Goal: Navigation & Orientation: Find specific page/section

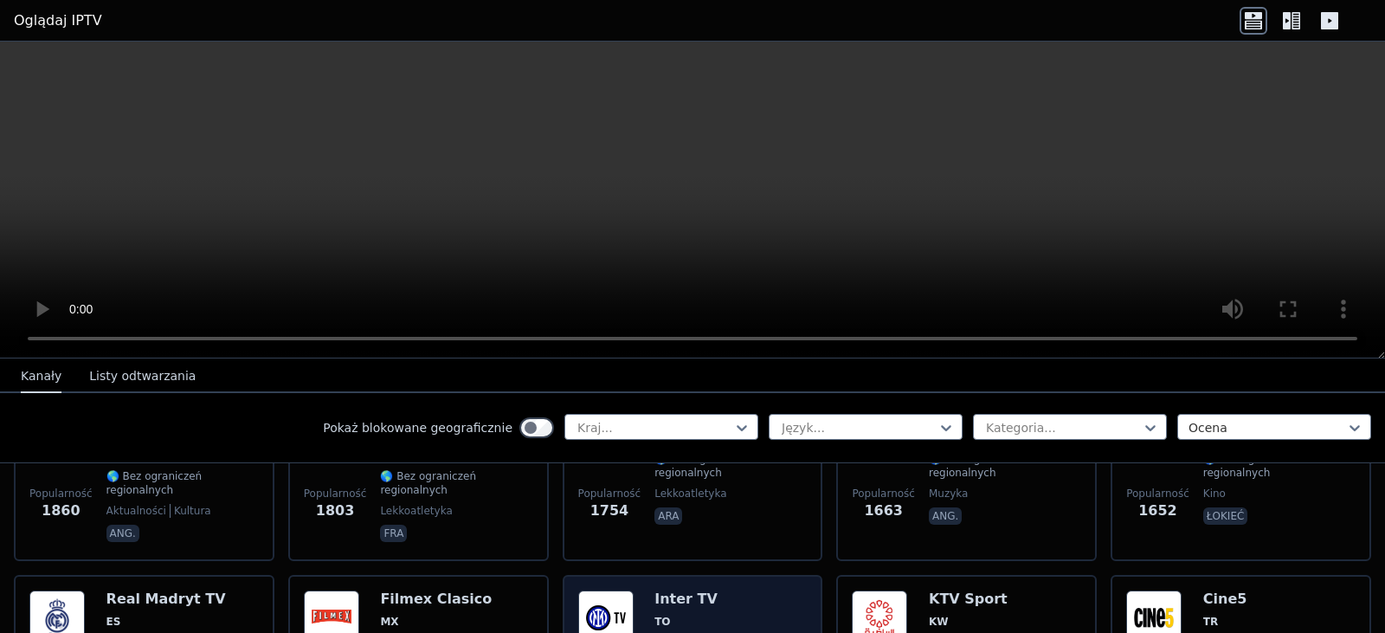
scroll to position [1386, 0]
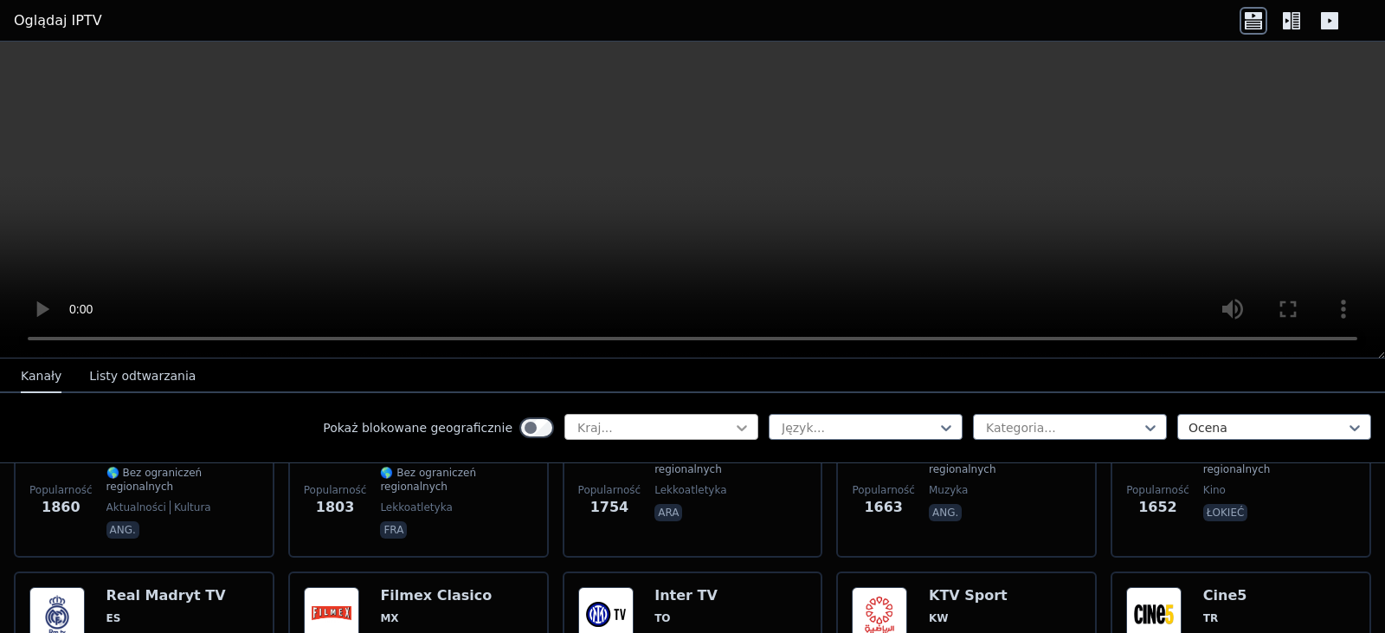
click at [736, 428] on icon at bounding box center [741, 428] width 10 height 6
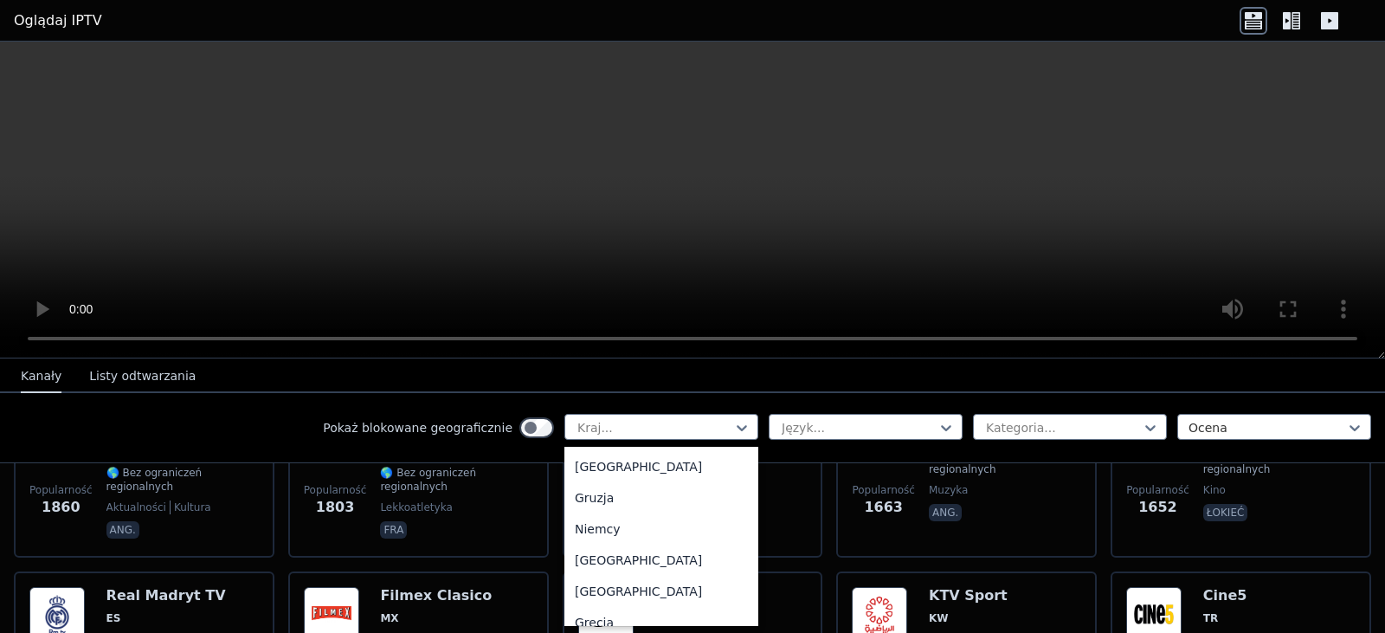
scroll to position [2185, 0]
click at [650, 419] on div at bounding box center [654, 427] width 158 height 17
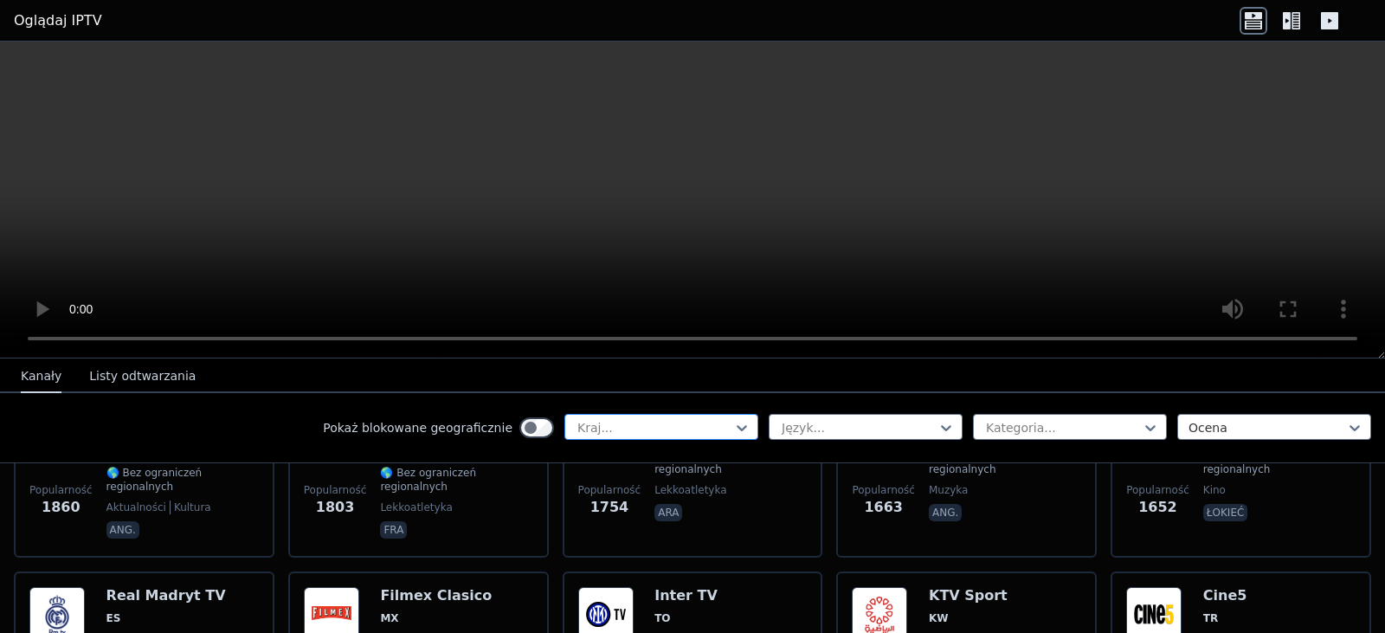
click at [653, 425] on div at bounding box center [654, 427] width 158 height 17
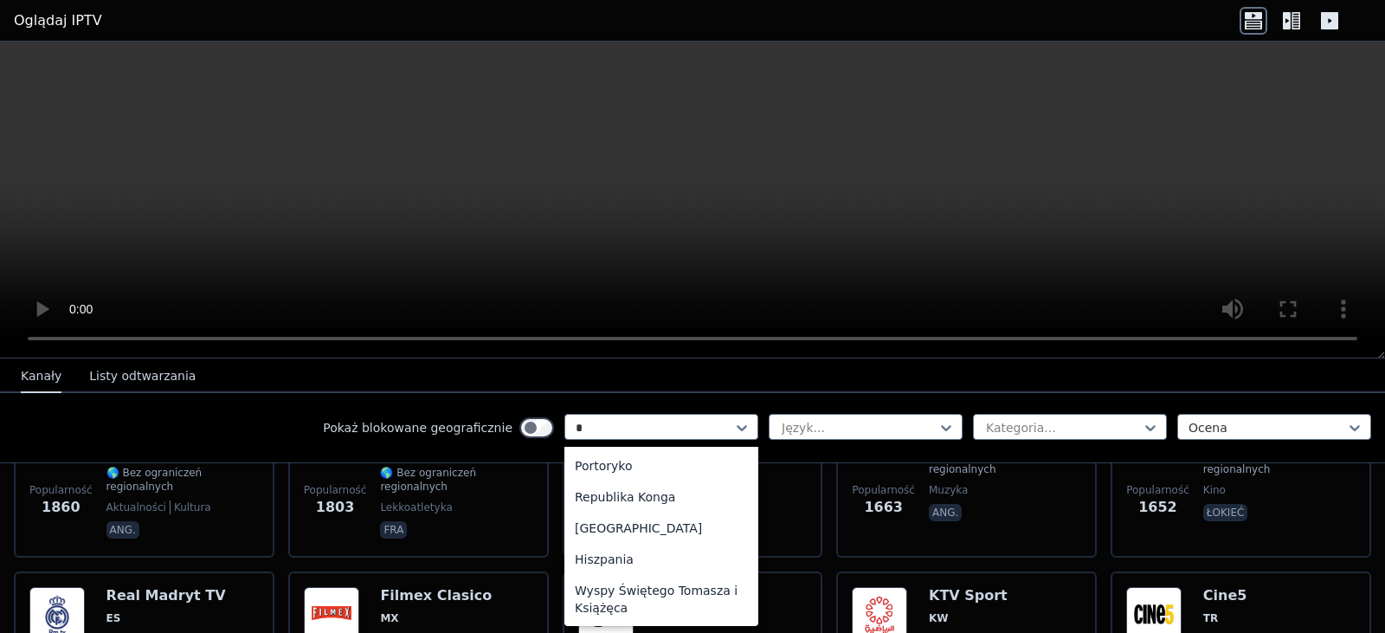
scroll to position [728, 0]
type input "**"
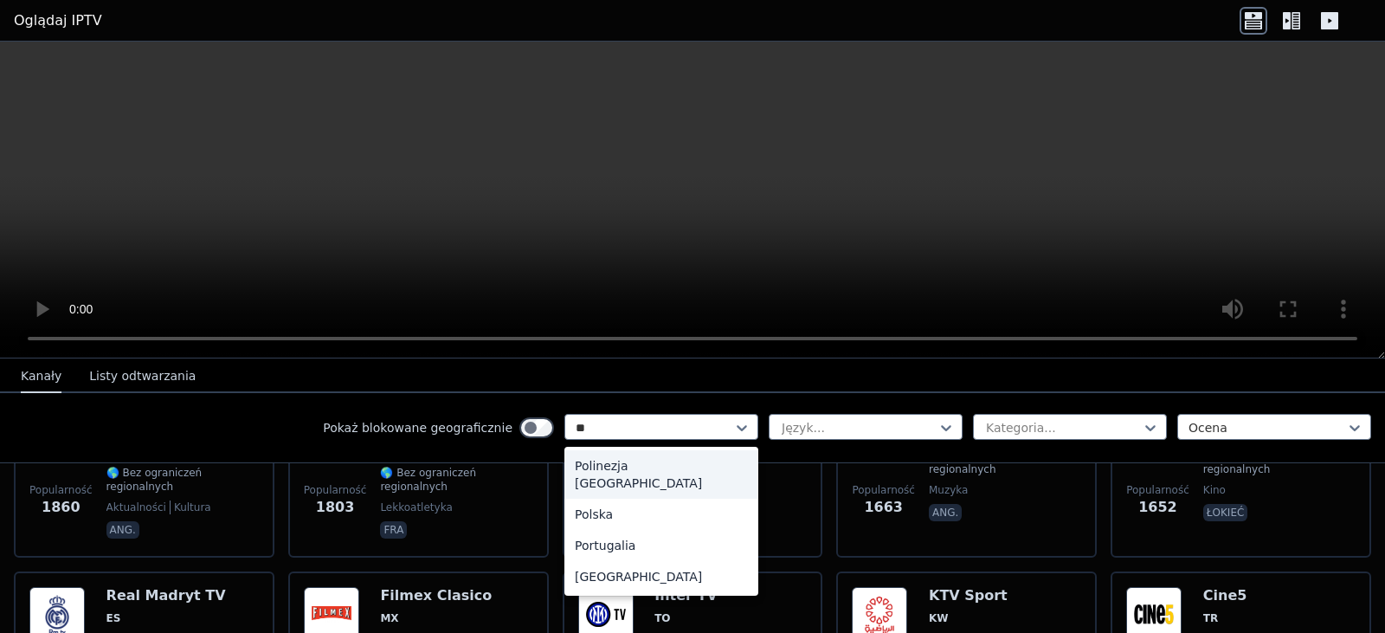
scroll to position [0, 0]
click at [595, 507] on font "Polska" at bounding box center [594, 514] width 38 height 14
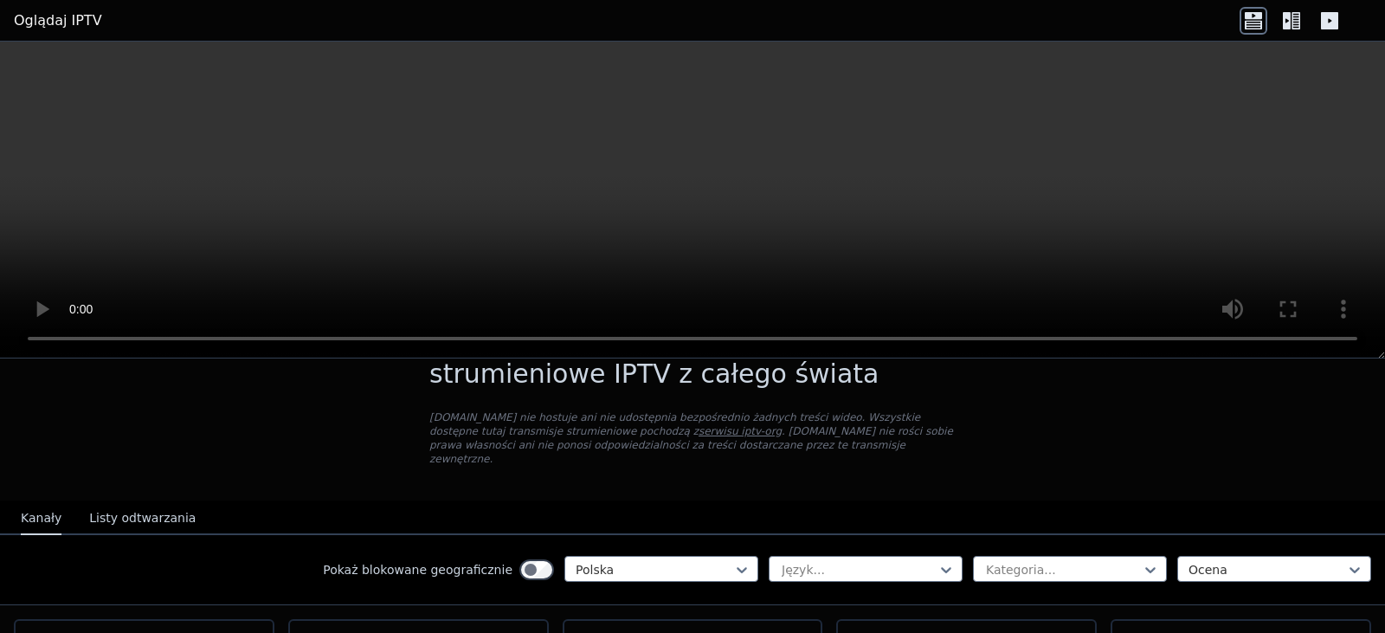
scroll to position [140, 0]
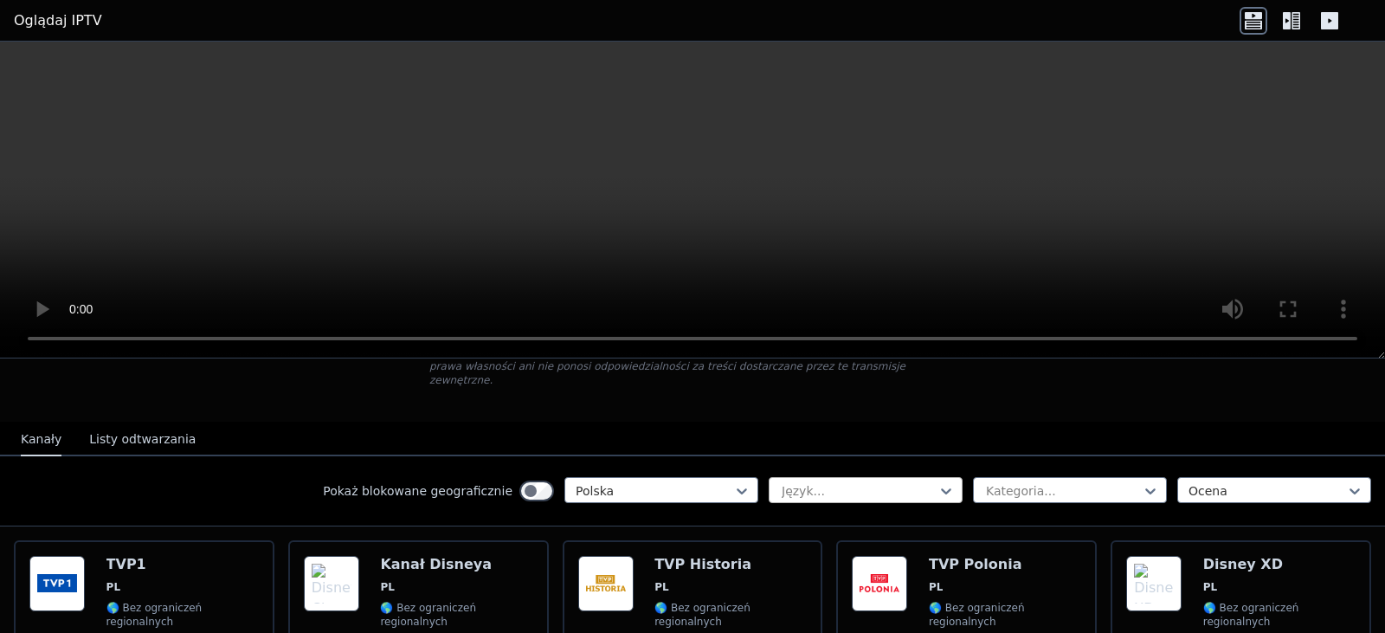
click at [942, 479] on div "Język..." at bounding box center [865, 490] width 194 height 26
type input "***"
click at [937, 482] on icon at bounding box center [945, 490] width 17 height 17
click at [1145, 488] on icon at bounding box center [1150, 491] width 10 height 6
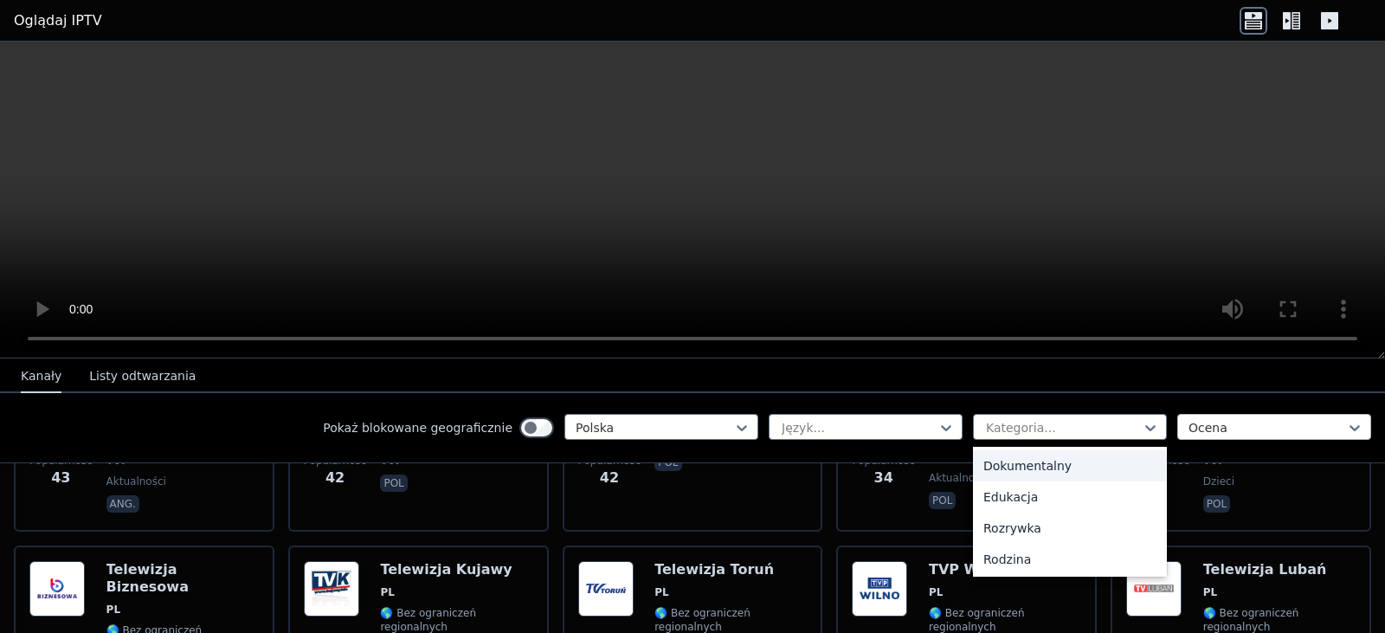
scroll to position [1240, 0]
click at [1225, 437] on div "Ocena" at bounding box center [1274, 427] width 194 height 26
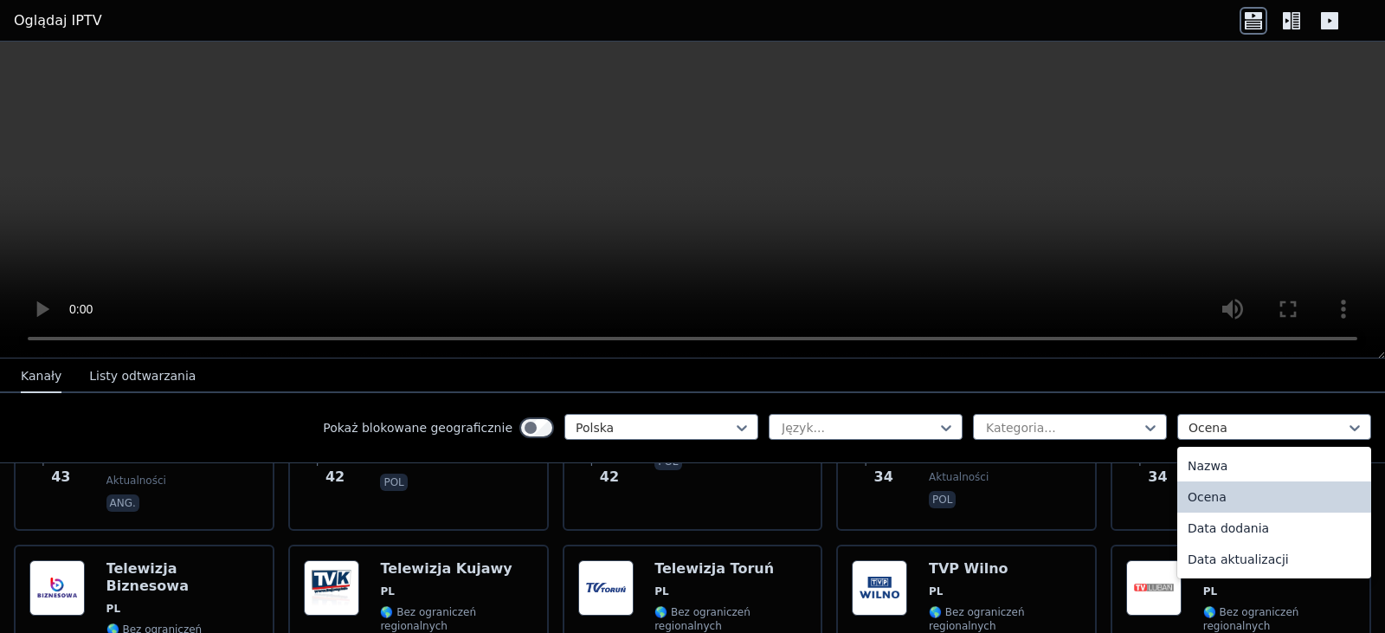
click at [1187, 385] on nav "[PERSON_NAME] Listy odtwarzania" at bounding box center [692, 375] width 1385 height 35
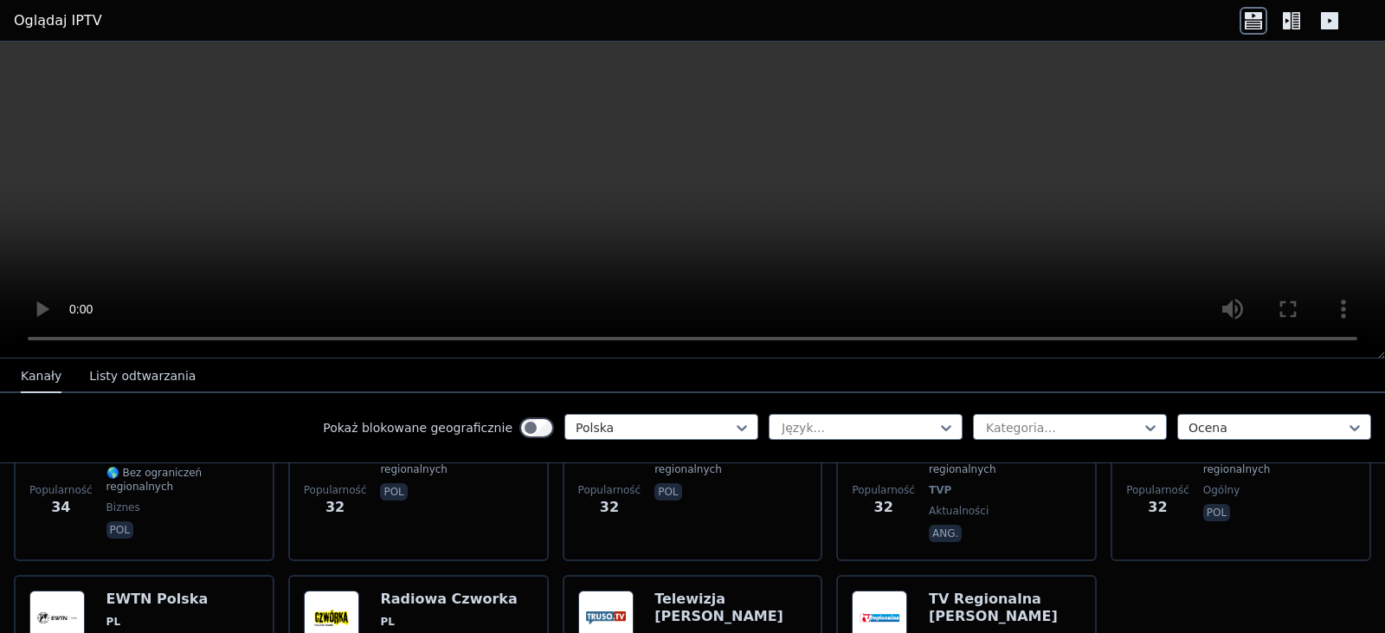
scroll to position [1398, 0]
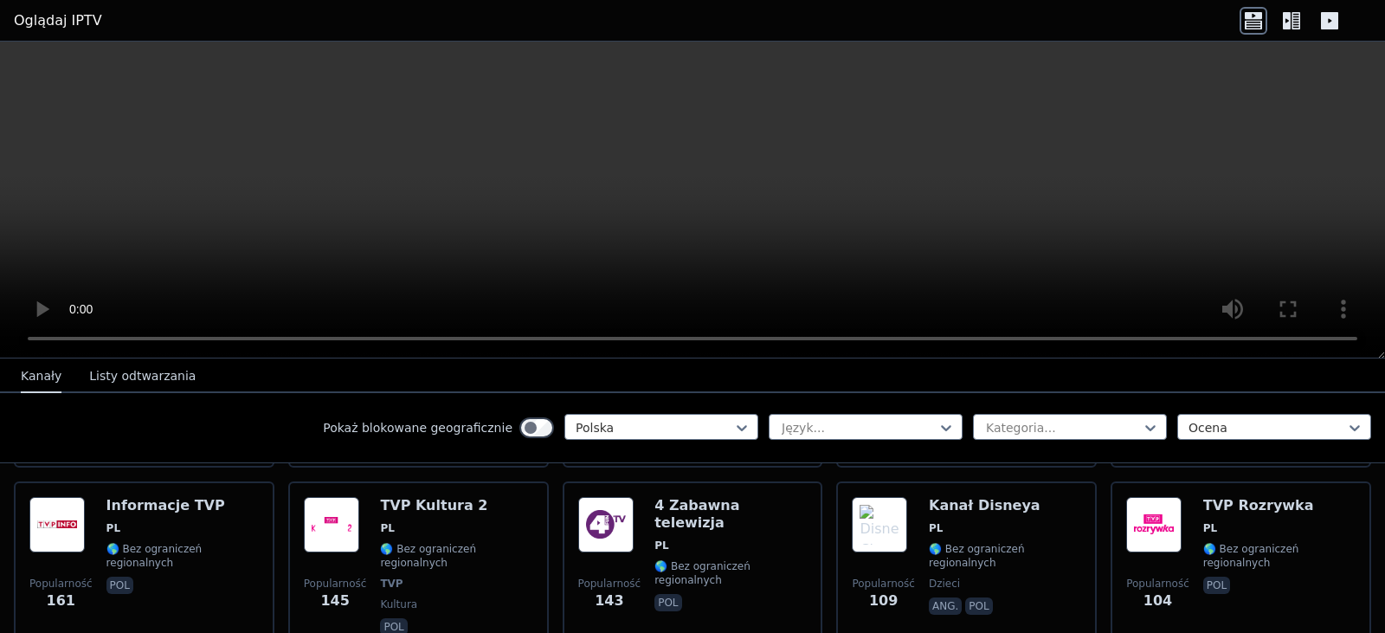
scroll to position [288, 0]
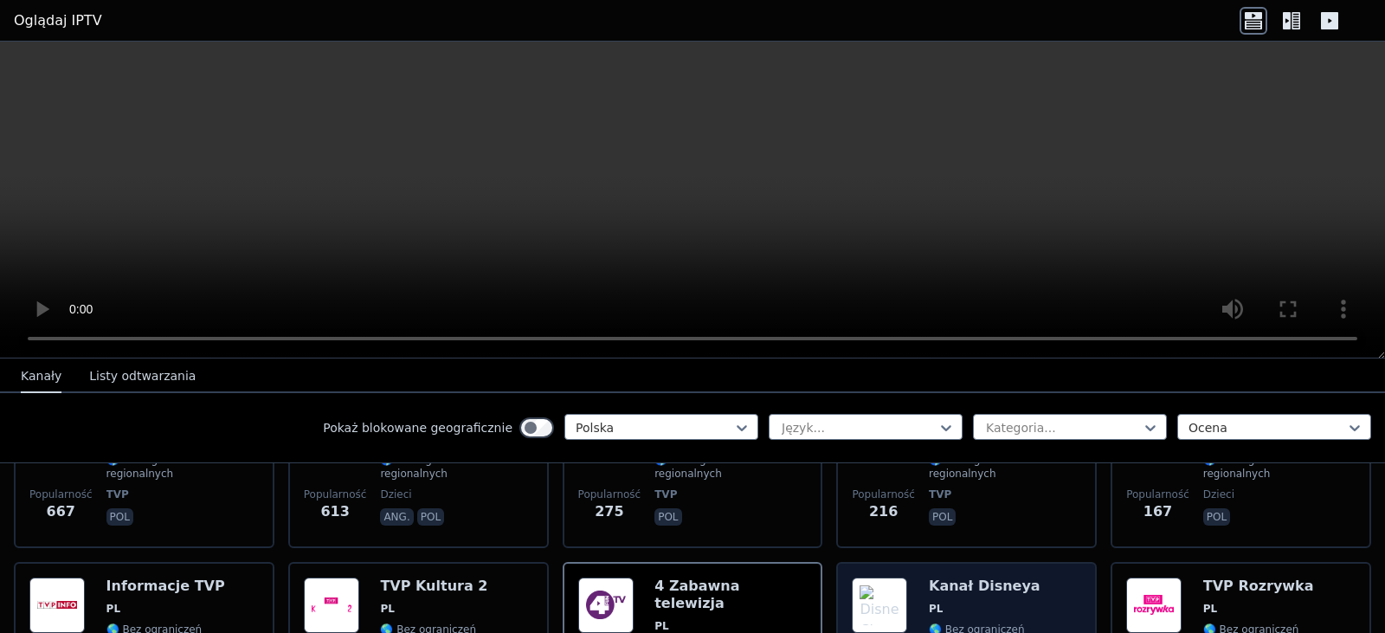
click at [997, 601] on span "PL" at bounding box center [1005, 608] width 152 height 14
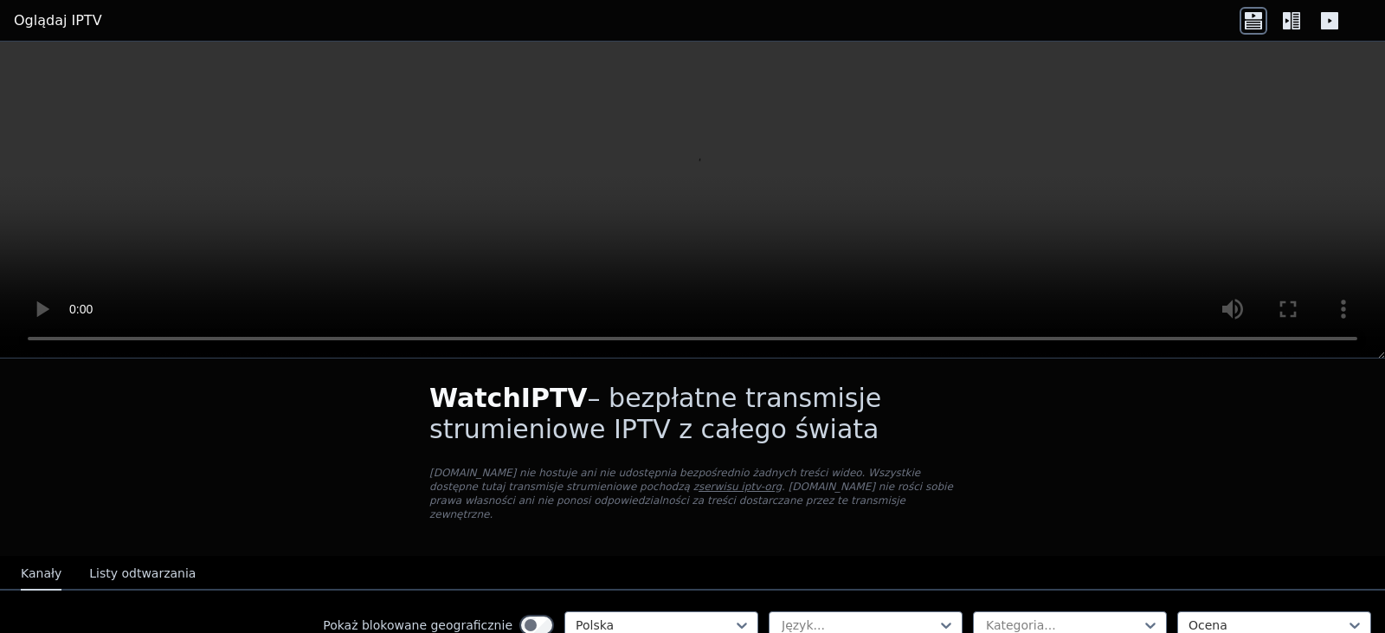
scroll to position [0, 0]
